Goal: Information Seeking & Learning: Learn about a topic

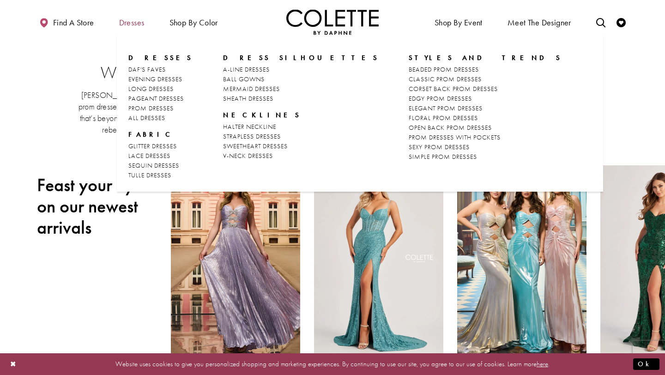
click at [137, 20] on span "Dresses" at bounding box center [131, 22] width 25 height 9
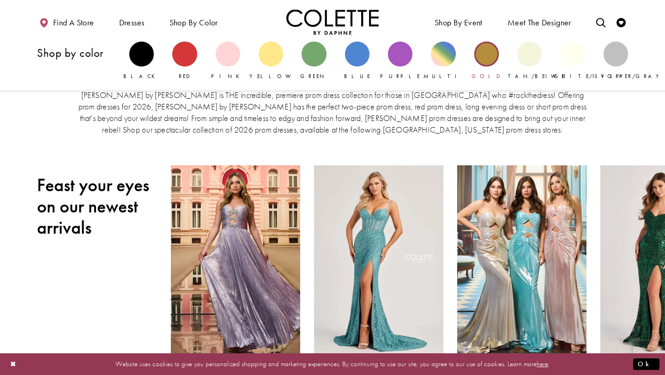
click at [486, 60] on div "Primary block" at bounding box center [486, 54] width 24 height 24
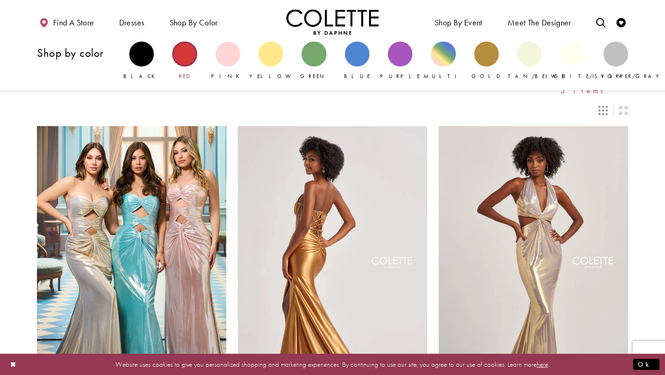
click at [180, 55] on div "Primary block" at bounding box center [184, 54] width 24 height 24
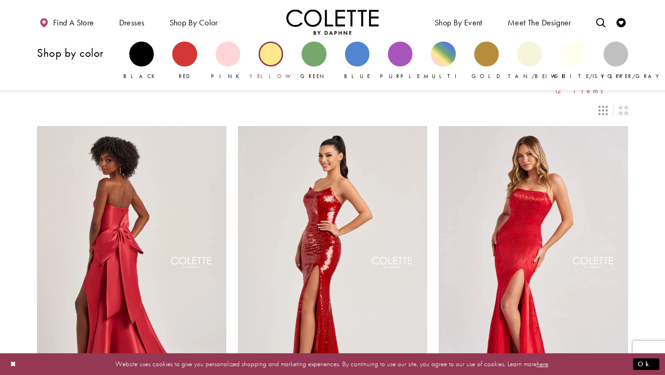
click at [267, 61] on div "Primary block" at bounding box center [271, 54] width 24 height 24
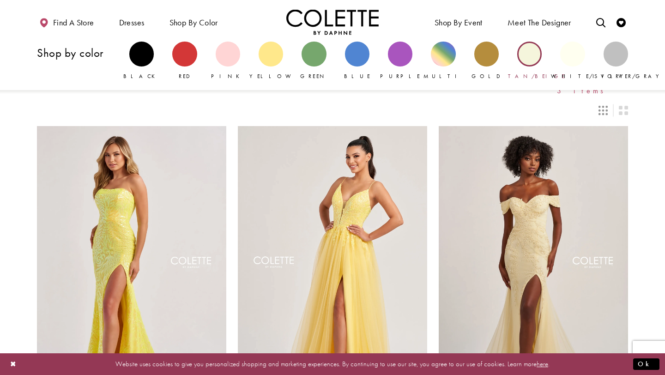
click at [537, 59] on div "Primary block" at bounding box center [529, 54] width 24 height 24
click at [572, 56] on div "Primary block" at bounding box center [572, 54] width 24 height 24
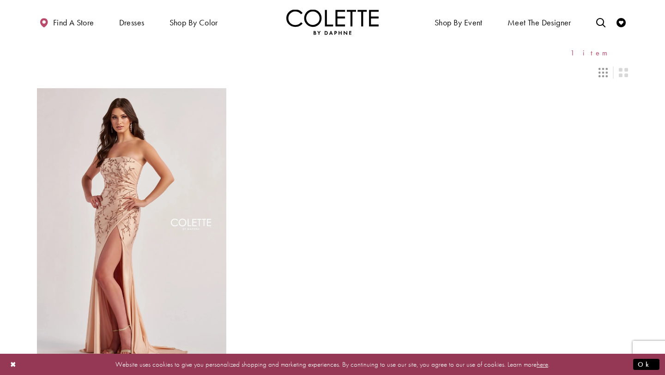
scroll to position [36, 0]
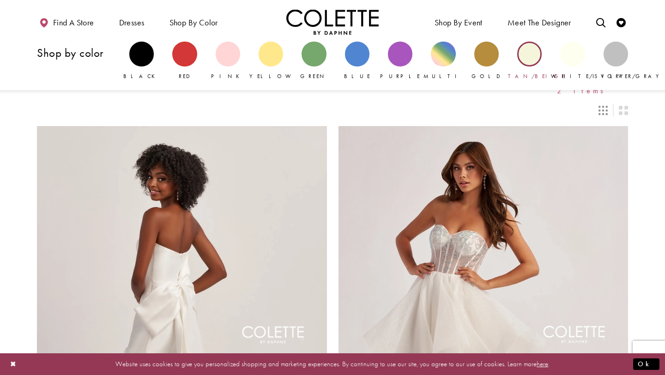
click at [528, 59] on div "Primary block" at bounding box center [529, 54] width 24 height 24
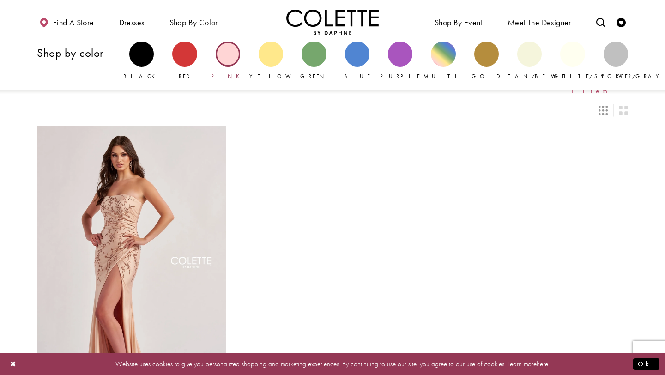
click at [224, 55] on div "Primary block" at bounding box center [228, 54] width 24 height 24
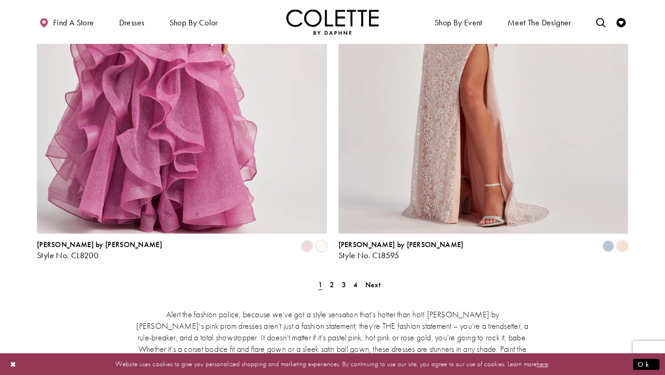
scroll to position [1738, 0]
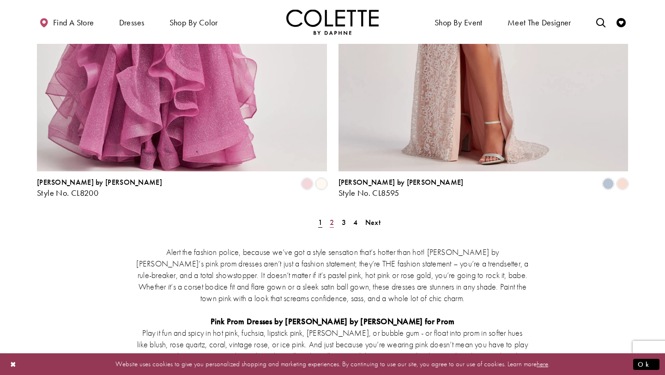
click at [331, 218] on span "2" at bounding box center [332, 223] width 4 height 10
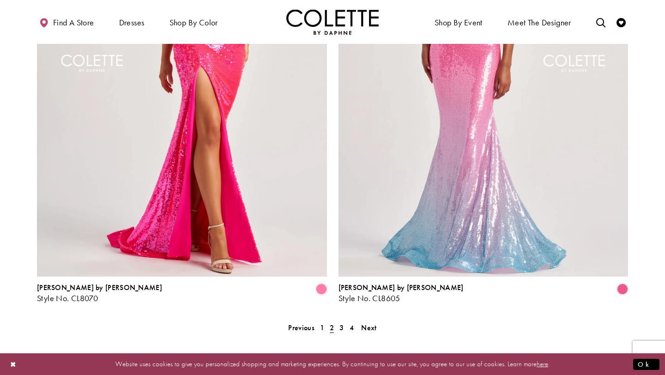
scroll to position [1734, 0]
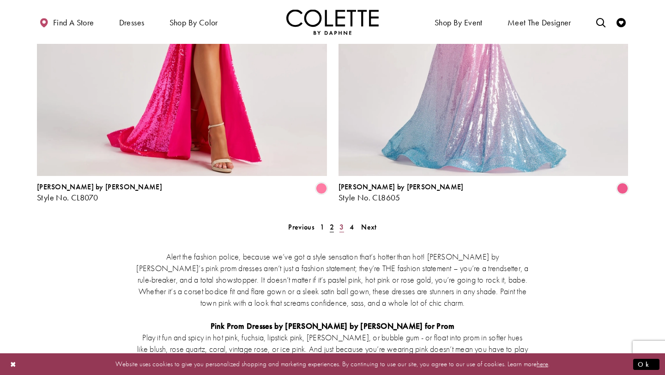
click at [344, 220] on link "3" at bounding box center [342, 226] width 10 height 13
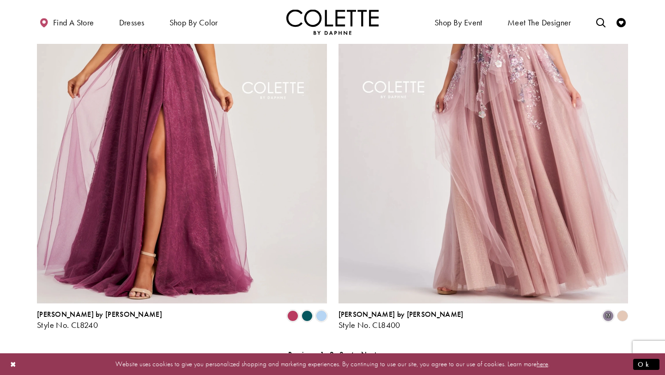
scroll to position [1614, 0]
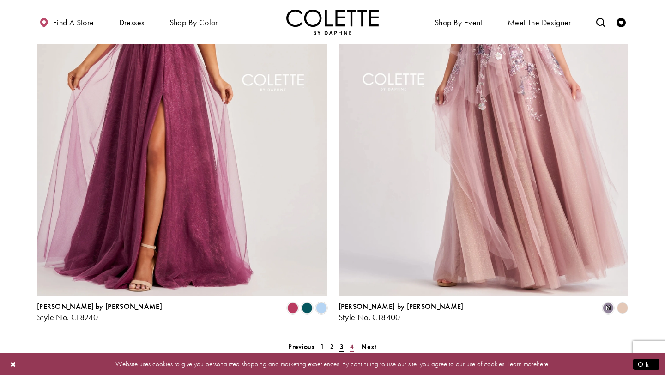
click at [354, 340] on link "4" at bounding box center [352, 346] width 10 height 13
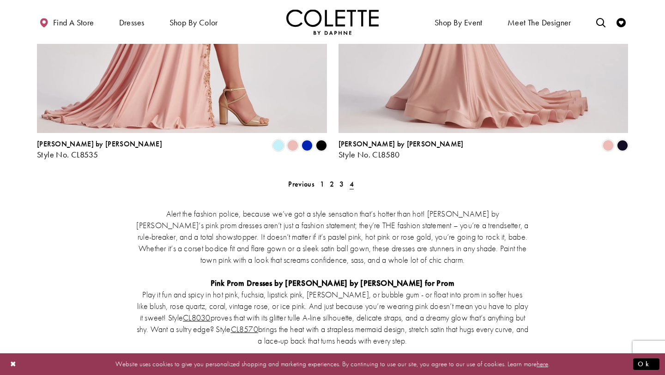
scroll to position [429, 0]
